Goal: Find specific page/section: Find specific page/section

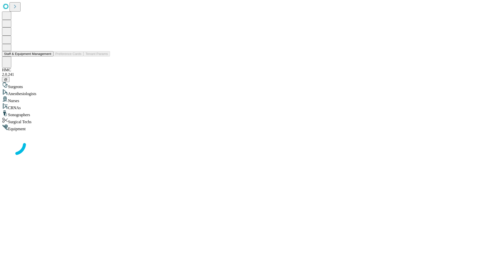
click at [48, 56] on button "Staff & Equipment Management" at bounding box center [27, 53] width 51 height 5
